Goal: Find specific page/section: Find specific page/section

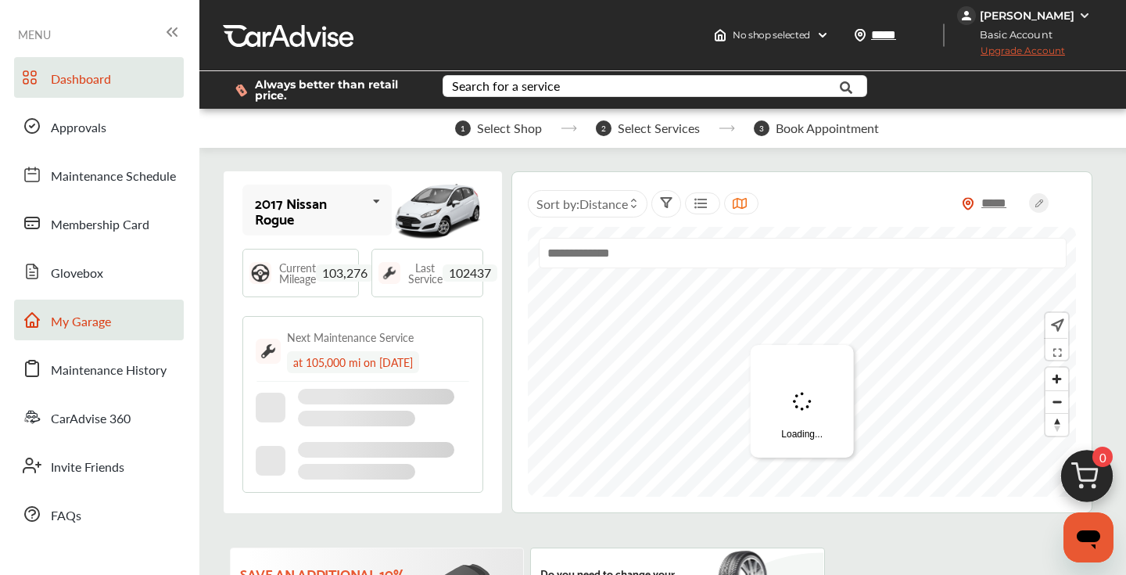
click at [95, 319] on span "My Garage" at bounding box center [81, 322] width 60 height 20
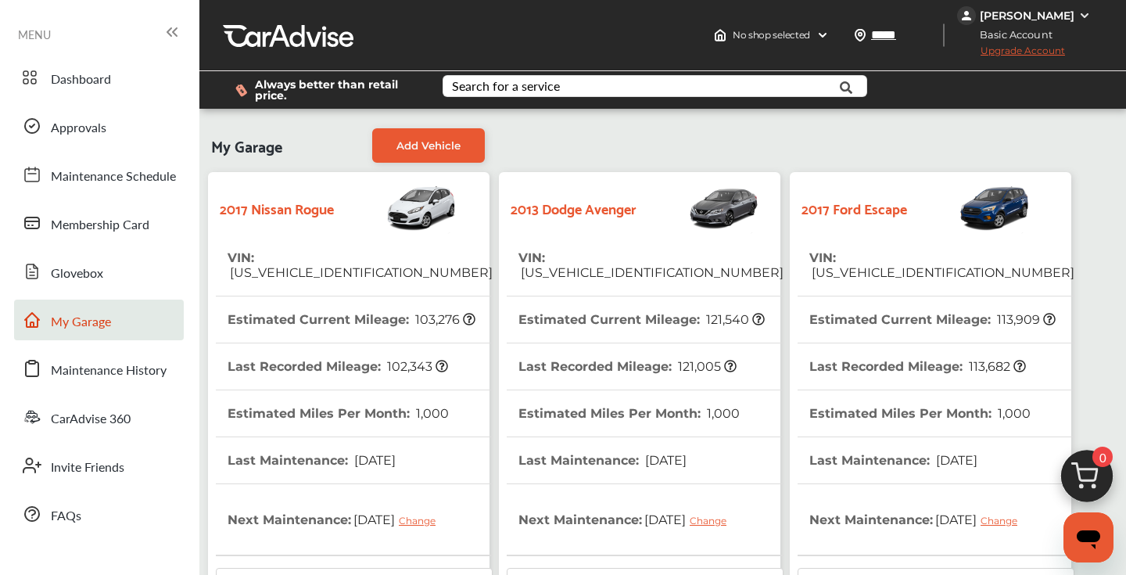
click at [1026, 263] on tr "VIN : [US_VEHICLE_IDENTIFICATION_NUMBER]" at bounding box center [936, 266] width 277 height 62
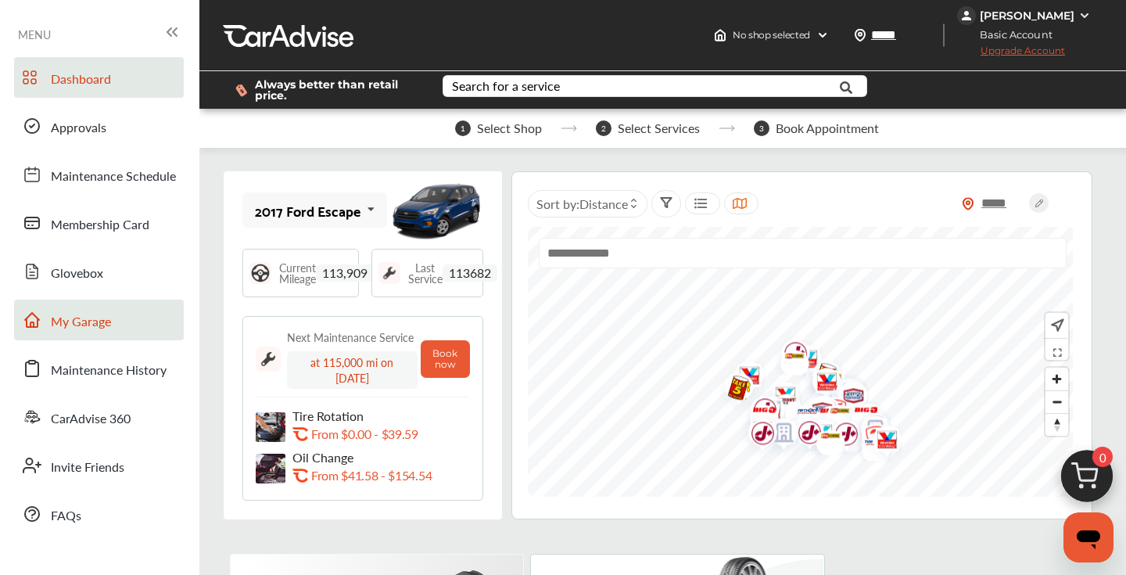
click at [97, 314] on span "My Garage" at bounding box center [81, 322] width 60 height 20
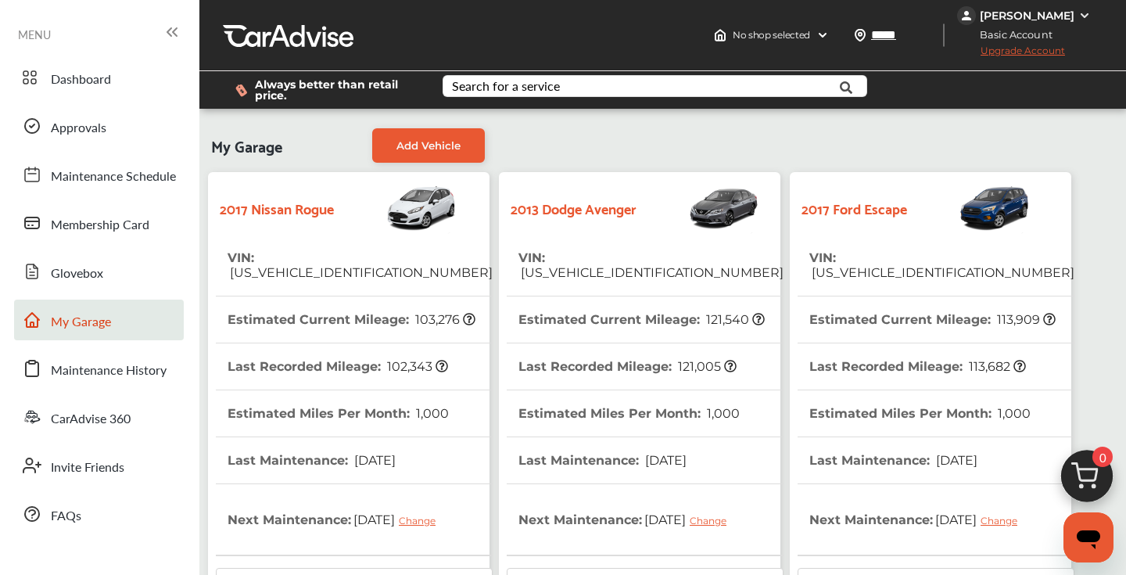
click at [728, 261] on tr "VIN : [US_VEHICLE_IDENTIFICATION_NUMBER]" at bounding box center [645, 266] width 277 height 62
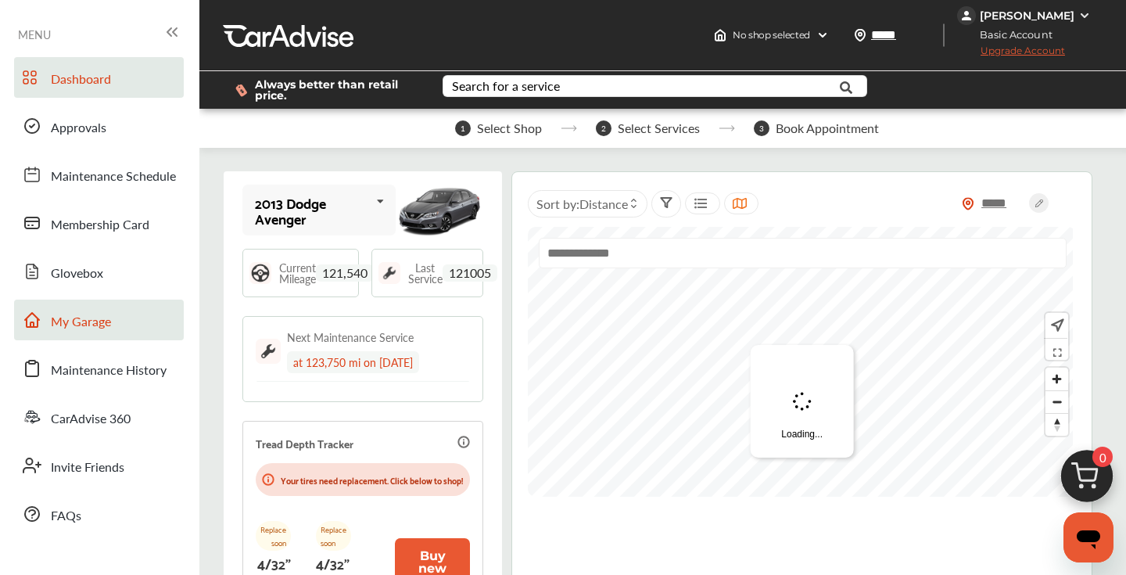
click at [82, 317] on span "My Garage" at bounding box center [81, 322] width 60 height 20
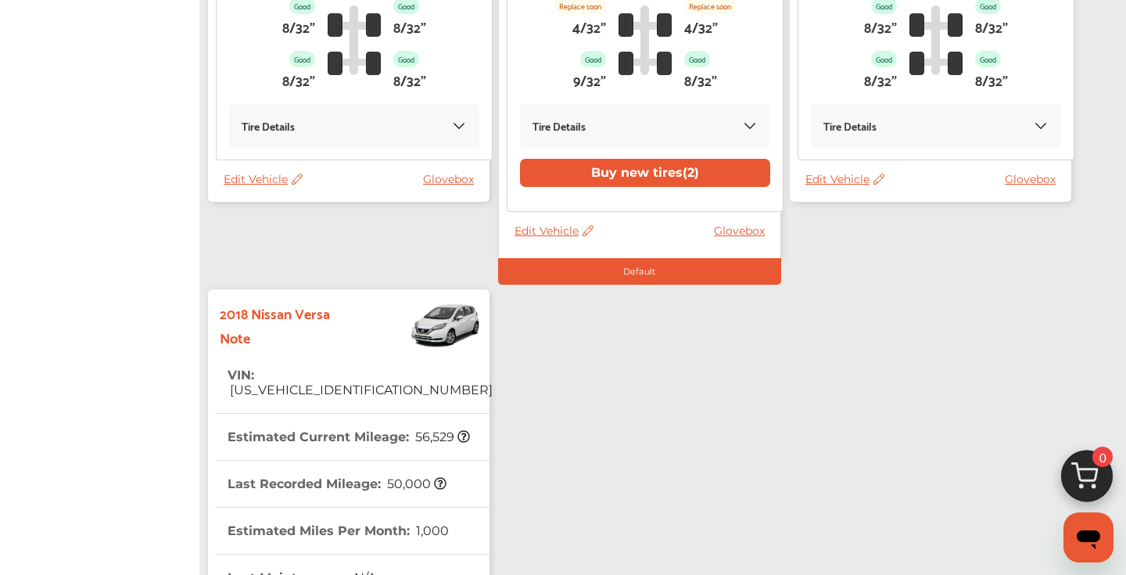
scroll to position [654, 0]
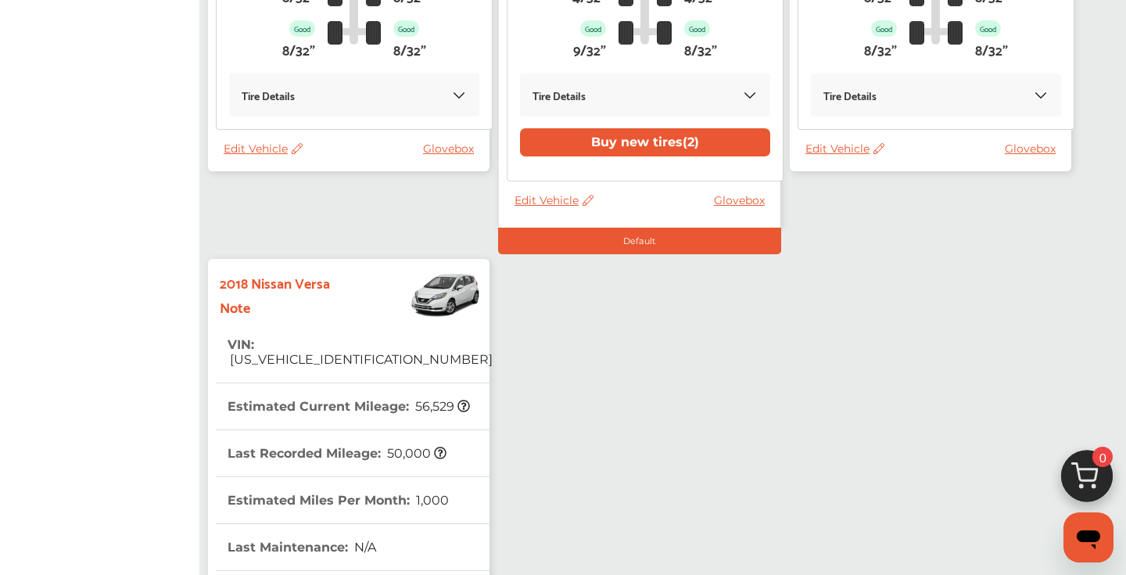
click at [447, 353] on tr "VIN : [US_VEHICLE_IDENTIFICATION_NUMBER]" at bounding box center [354, 352] width 277 height 62
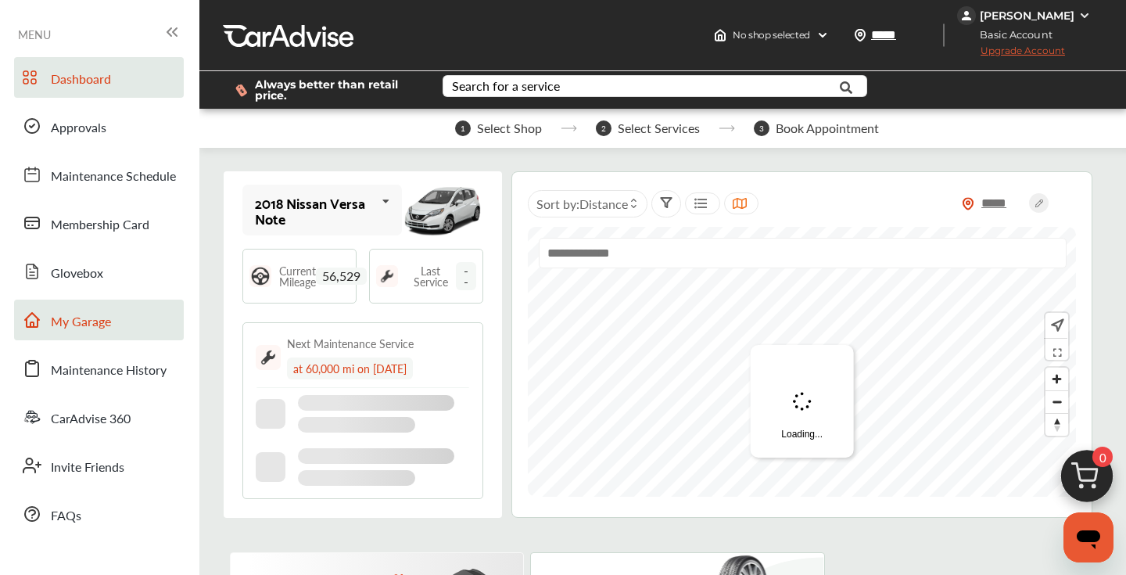
click at [87, 325] on span "My Garage" at bounding box center [81, 322] width 60 height 20
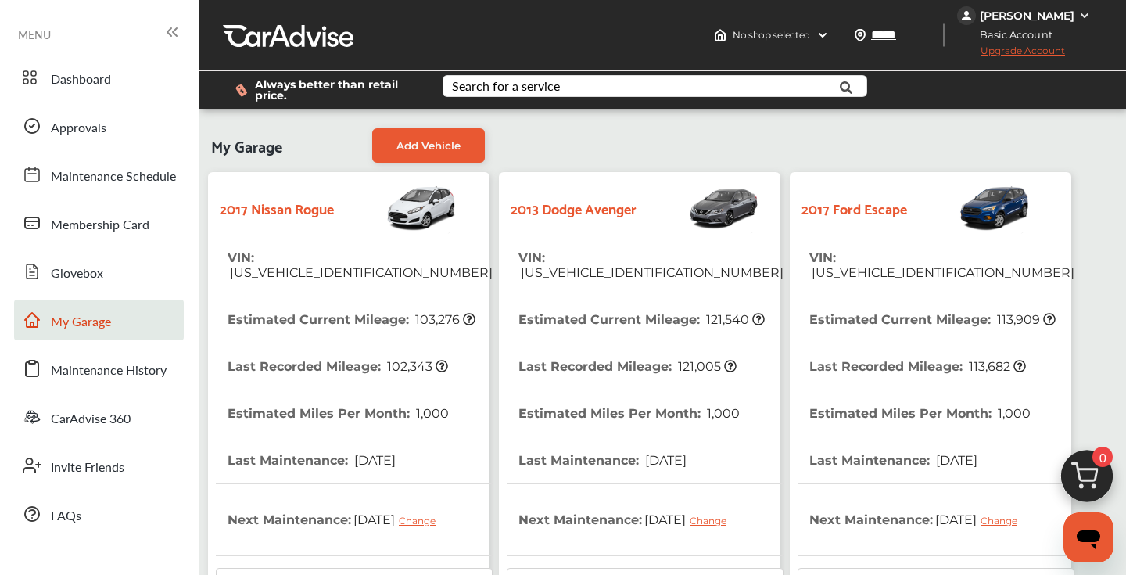
click at [447, 254] on tr "VIN : [US_VEHICLE_IDENTIFICATION_NUMBER]" at bounding box center [354, 266] width 277 height 62
click at [95, 127] on span "Approvals" at bounding box center [79, 128] width 56 height 20
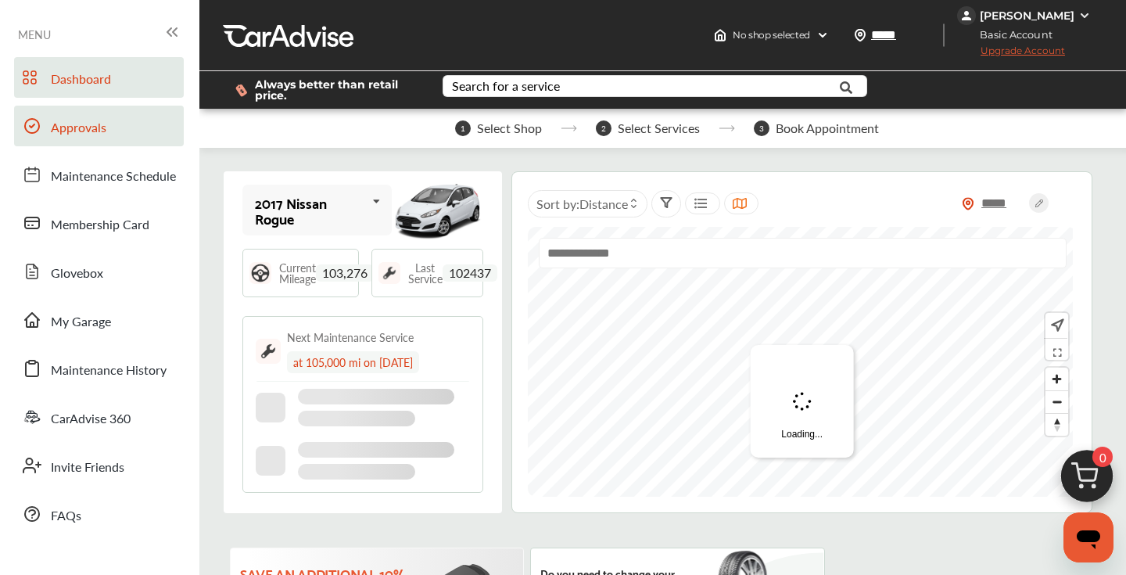
click at [95, 127] on span "Approvals" at bounding box center [79, 128] width 56 height 20
